Goal: Task Accomplishment & Management: Manage account settings

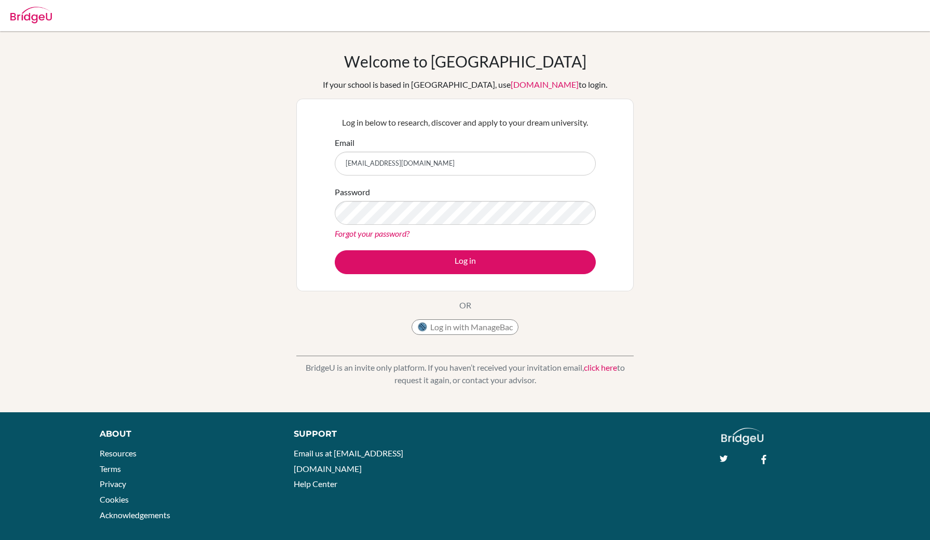
type input "[EMAIL_ADDRESS][DOMAIN_NAME]"
click at [465, 262] on button "Log in" at bounding box center [465, 262] width 261 height 24
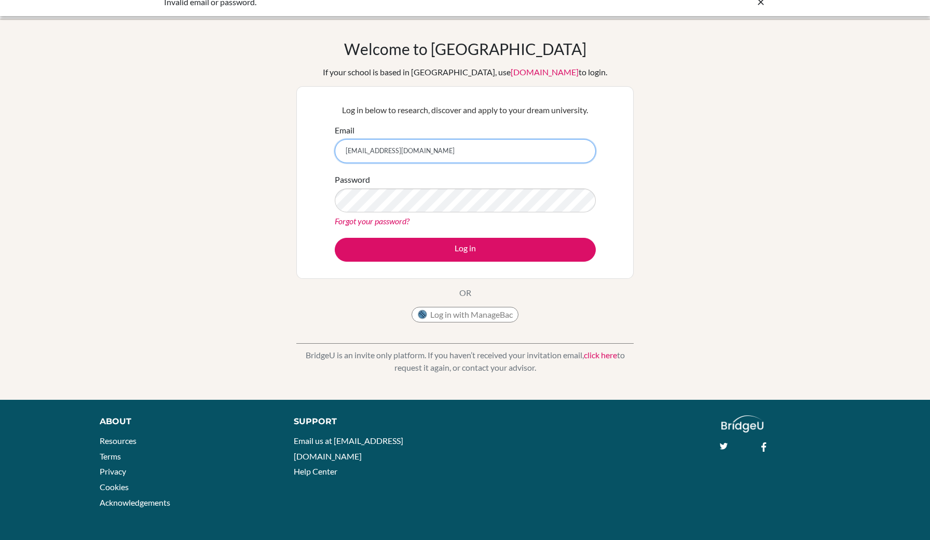
scroll to position [12, 0]
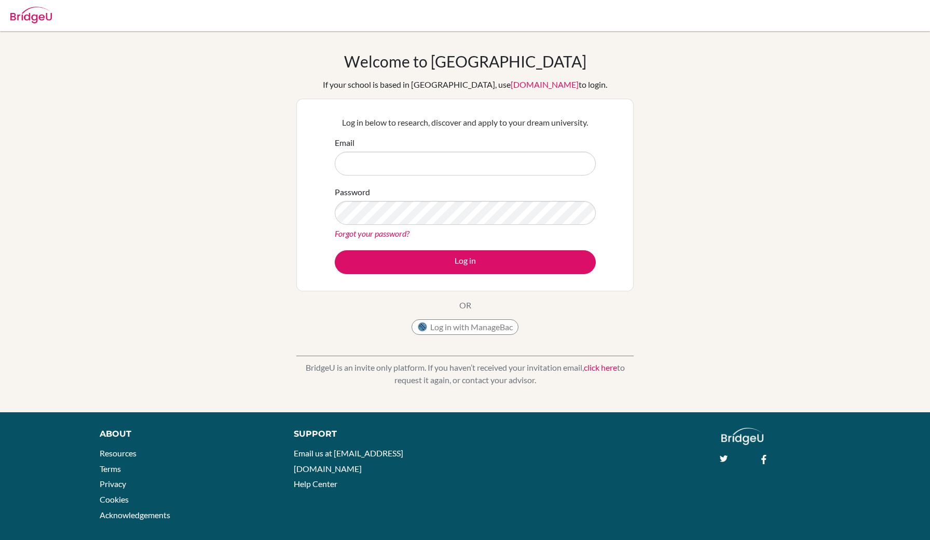
click at [402, 233] on link "Forgot your password?" at bounding box center [372, 233] width 75 height 10
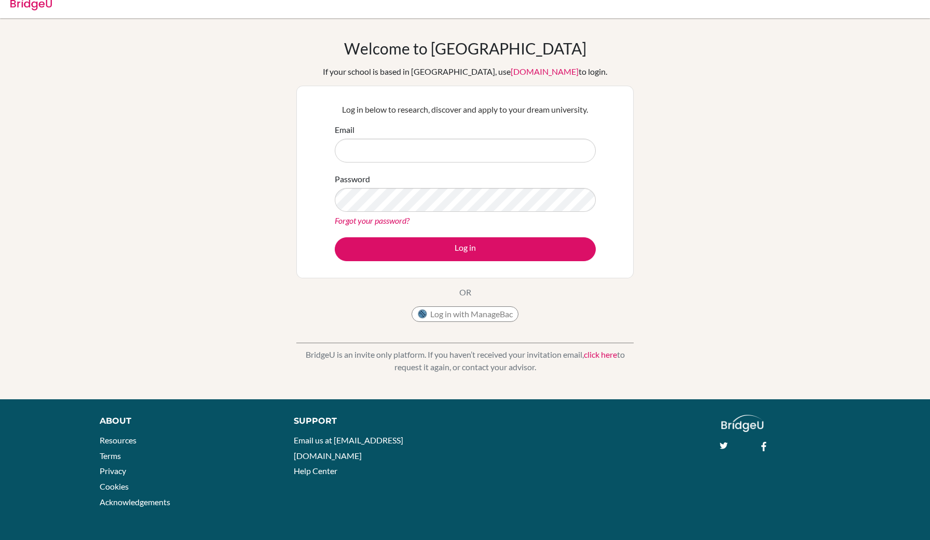
scroll to position [12, 0]
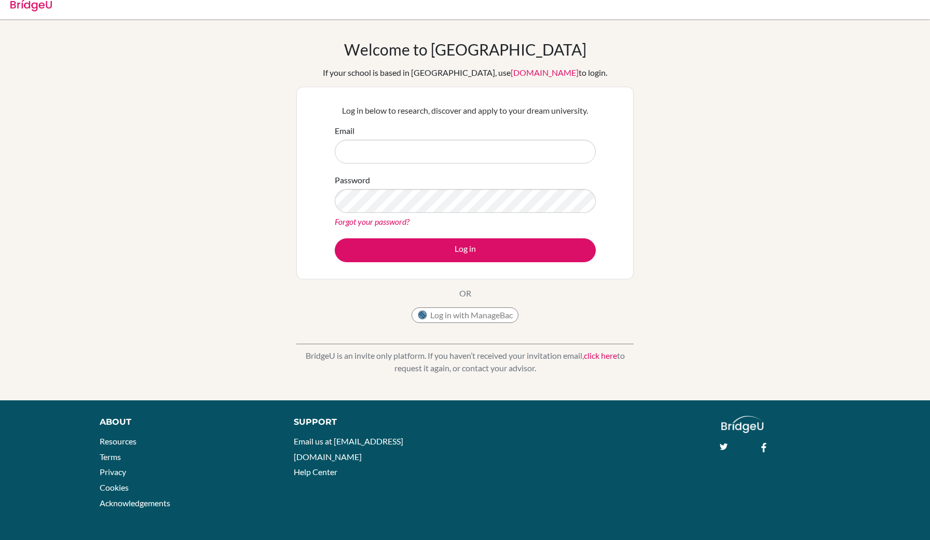
click at [606, 353] on link "click here" at bounding box center [600, 355] width 33 height 10
click at [714, 176] on div "Welcome to [GEOGRAPHIC_DATA] If your school is based in [GEOGRAPHIC_DATA], use …" at bounding box center [465, 209] width 930 height 339
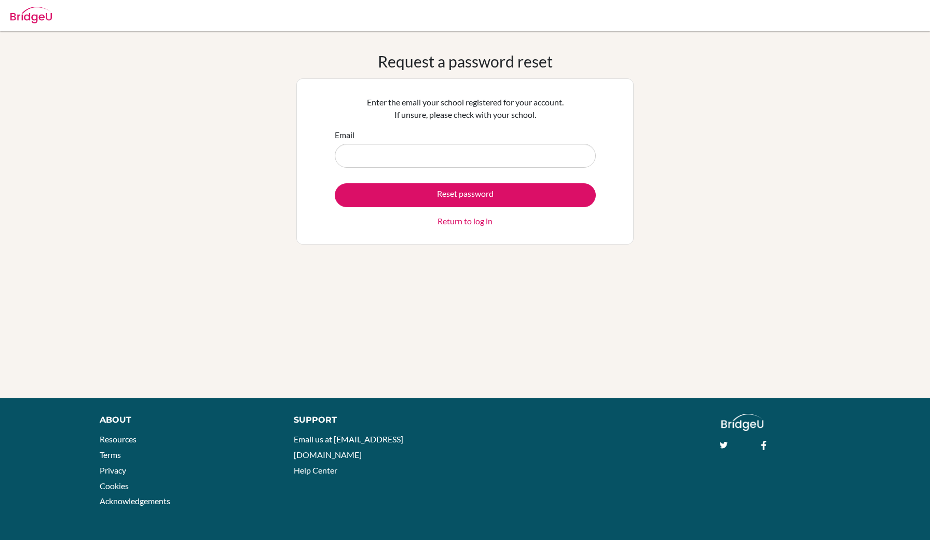
click at [441, 148] on input "Email" at bounding box center [465, 156] width 261 height 24
